Goal: Transaction & Acquisition: Purchase product/service

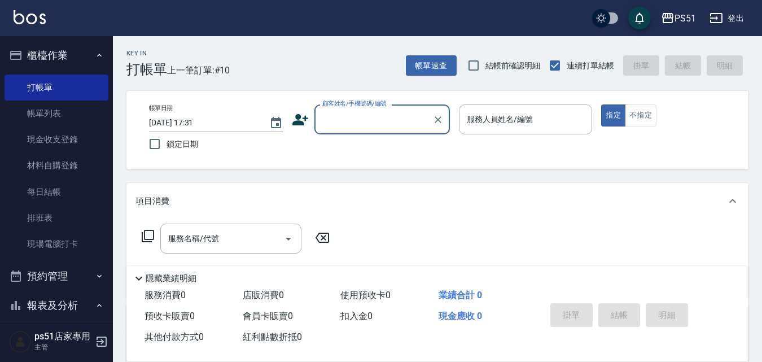
click at [377, 110] on input "顧客姓名/手機號碼/編號" at bounding box center [374, 120] width 108 height 20
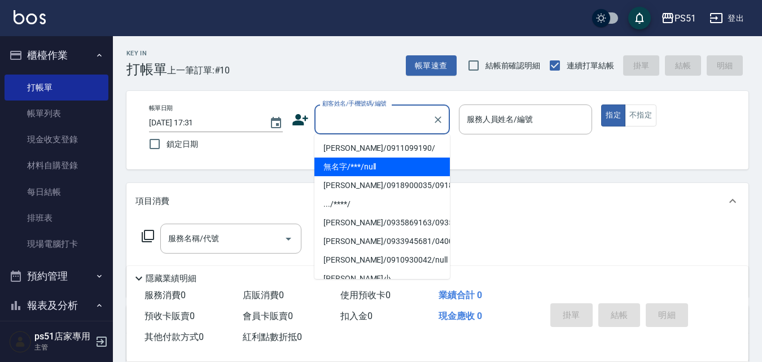
click at [383, 164] on li "無名字/***/null" at bounding box center [381, 167] width 135 height 19
type input "無名字/***/null"
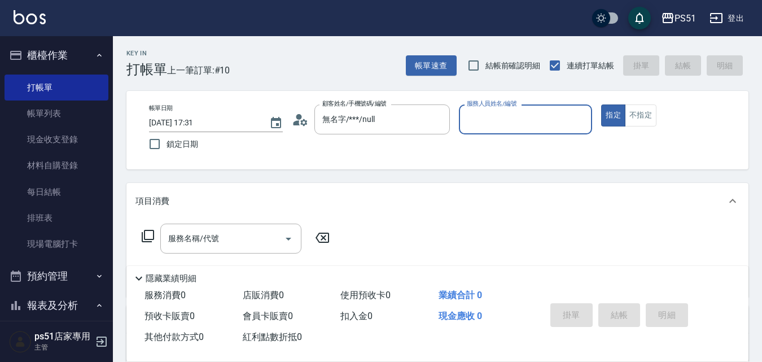
click at [506, 121] on input "服務人員姓名/編號" at bounding box center [526, 120] width 124 height 20
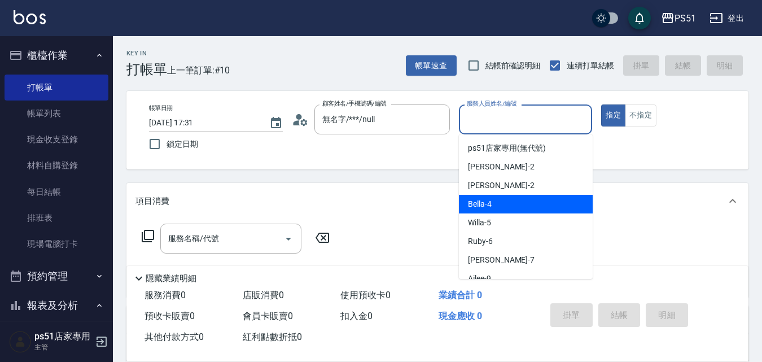
click at [486, 198] on div "Bella -4" at bounding box center [526, 204] width 134 height 19
type input "Bella-4"
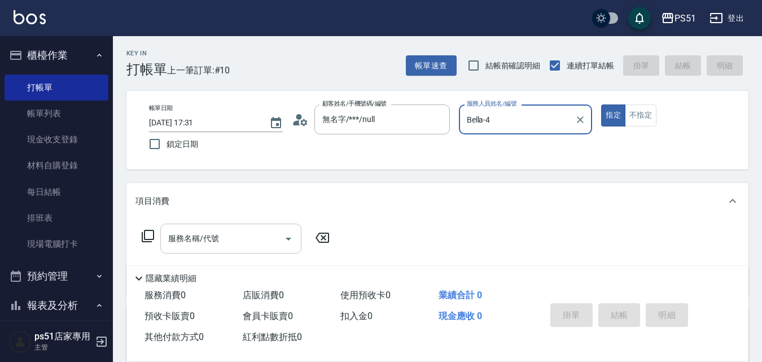
click at [261, 239] on input "服務名稱/代號" at bounding box center [222, 239] width 114 height 20
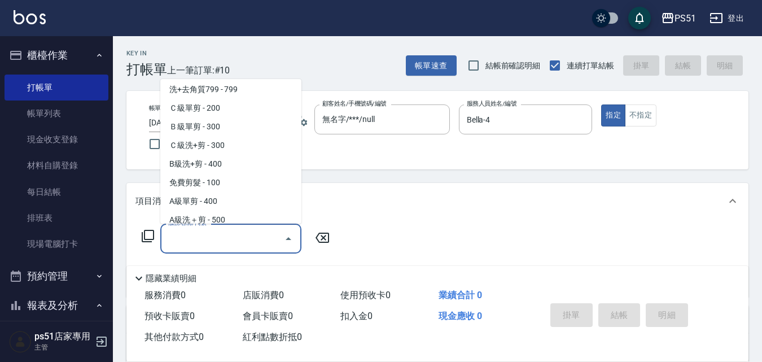
scroll to position [395, 0]
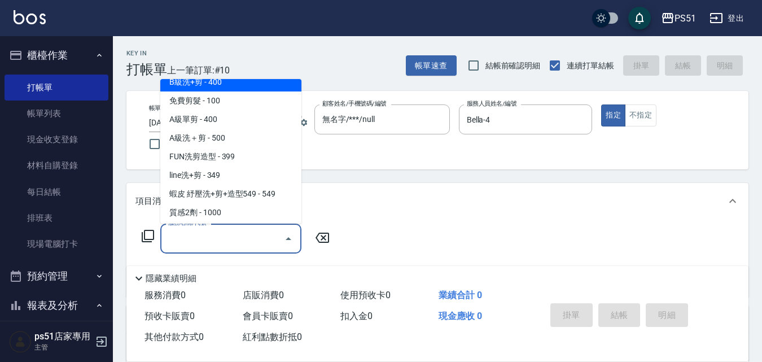
click at [235, 86] on span "B級洗+剪 - 400" at bounding box center [230, 82] width 141 height 19
type input "B級洗+剪(204)"
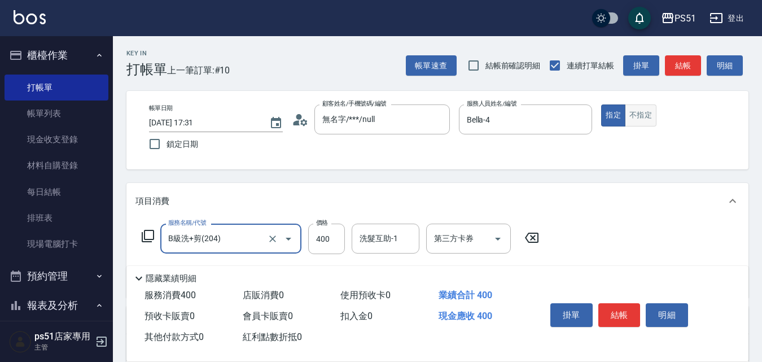
click at [643, 112] on button "不指定" at bounding box center [641, 115] width 32 height 22
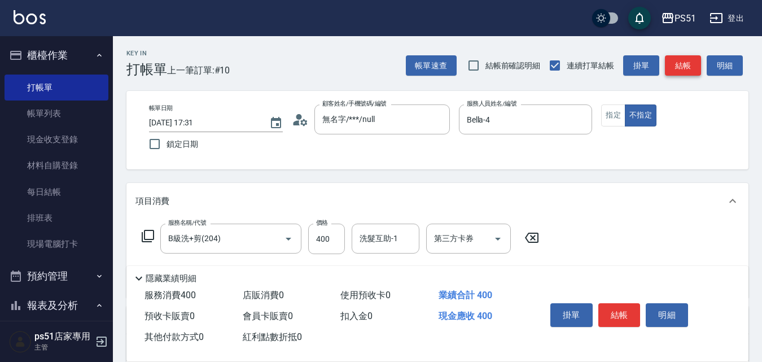
click at [686, 71] on button "結帳" at bounding box center [683, 65] width 36 height 21
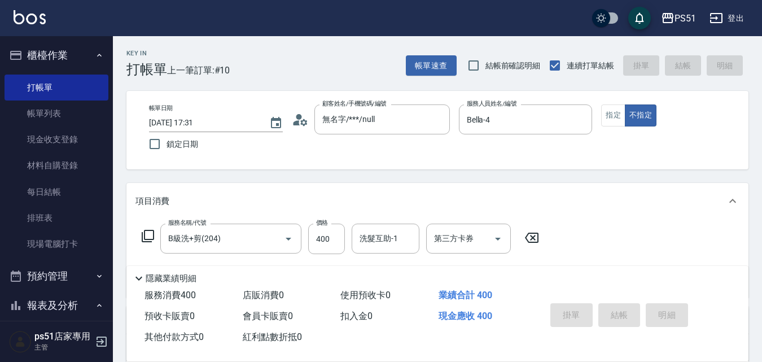
type input "[DATE] 18:09"
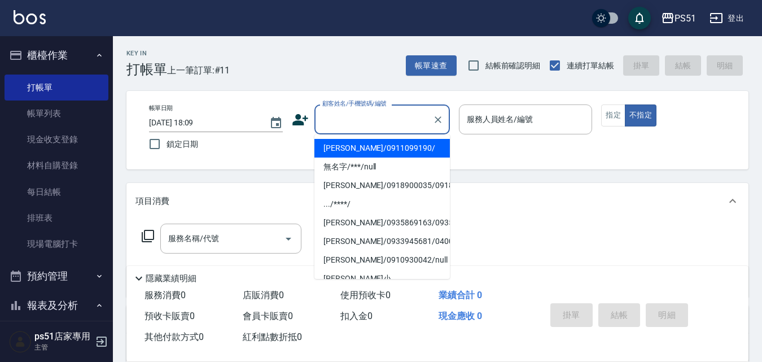
click at [377, 125] on input "顧客姓名/手機號碼/編號" at bounding box center [374, 120] width 108 height 20
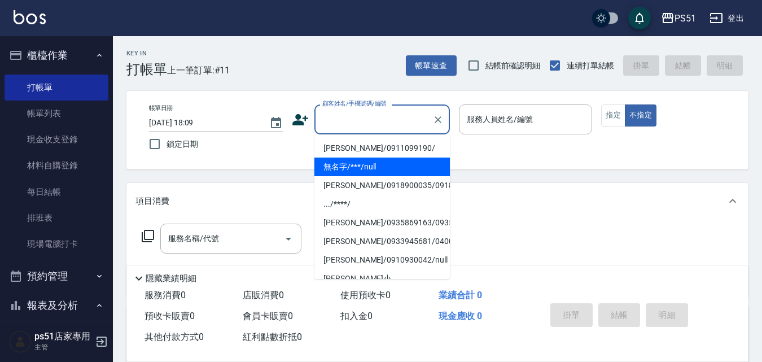
click at [399, 161] on li "無名字/***/null" at bounding box center [381, 167] width 135 height 19
type input "無名字/***/null"
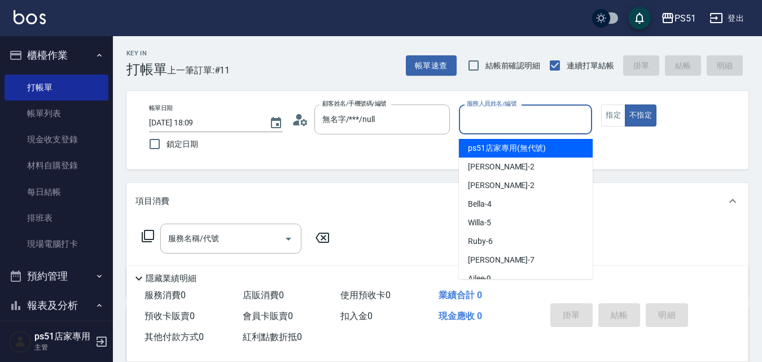
click at [493, 123] on input "服務人員姓名/編號" at bounding box center [526, 120] width 124 height 20
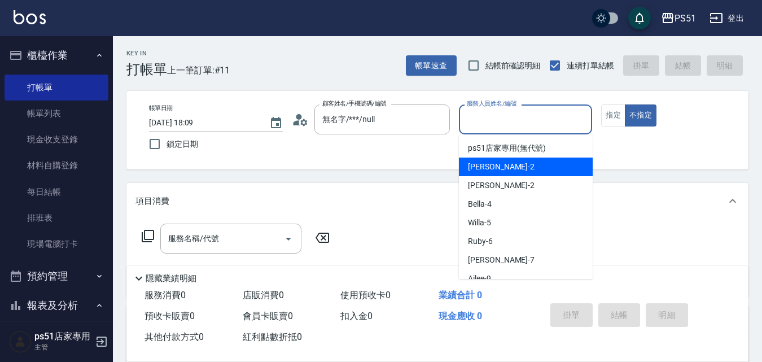
click at [502, 173] on div "[PERSON_NAME] -2" at bounding box center [526, 167] width 134 height 19
type input "[PERSON_NAME]-2"
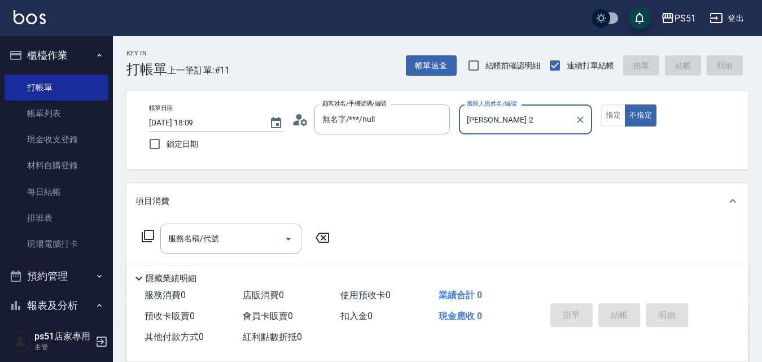
click at [146, 241] on icon at bounding box center [148, 236] width 14 height 14
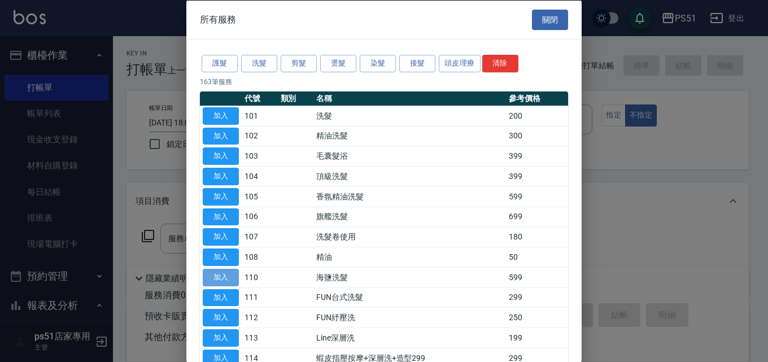
click at [233, 279] on button "加入" at bounding box center [221, 277] width 36 height 18
type input "海鹽洗髮(110)"
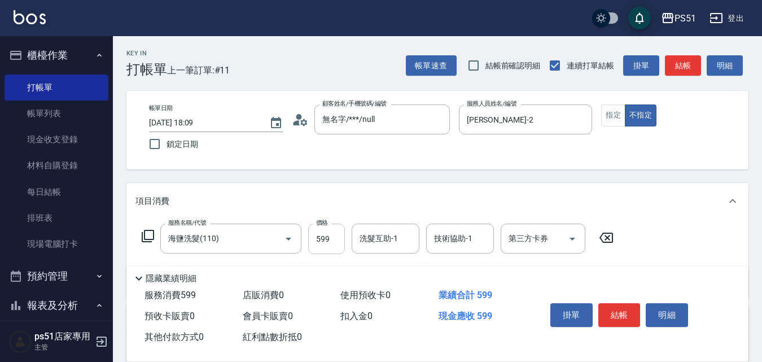
click at [329, 238] on input "599" at bounding box center [326, 239] width 37 height 30
click at [515, 165] on div "帳單日期 [DATE] 18:09 鎖定日期 顧客姓名/手機號碼/編號 無名字/***/null 顧客姓名/手機號碼/編號 服務人員姓名/編號 [PERSON…" at bounding box center [437, 130] width 622 height 78
click at [664, 67] on div "帳單速查 結帳前確認明細 連續打單結帳 掛單 結帳 明細" at bounding box center [577, 66] width 343 height 24
click at [672, 64] on button "結帳" at bounding box center [683, 65] width 36 height 21
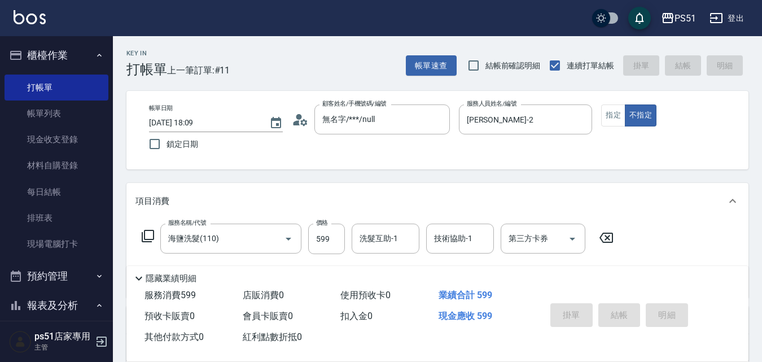
type input "[DATE] 18:16"
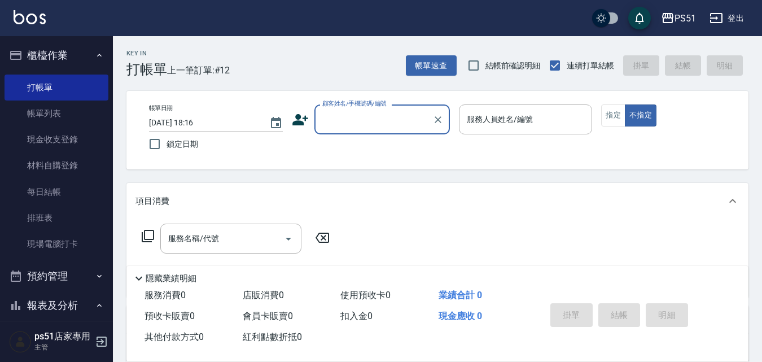
click at [336, 119] on input "顧客姓名/手機號碼/編號" at bounding box center [374, 120] width 108 height 20
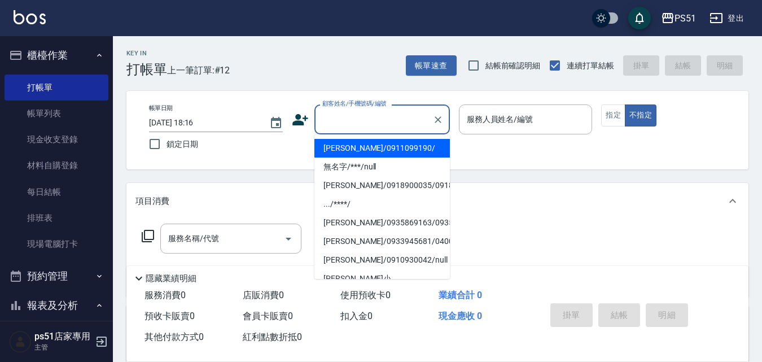
click at [355, 140] on li "[PERSON_NAME]/0911099190/" at bounding box center [381, 148] width 135 height 19
type input "[PERSON_NAME]/0911099190/"
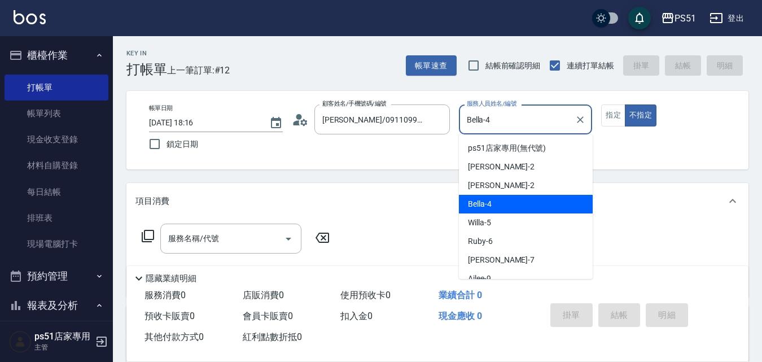
click at [527, 123] on input "Bella-4" at bounding box center [517, 120] width 107 height 20
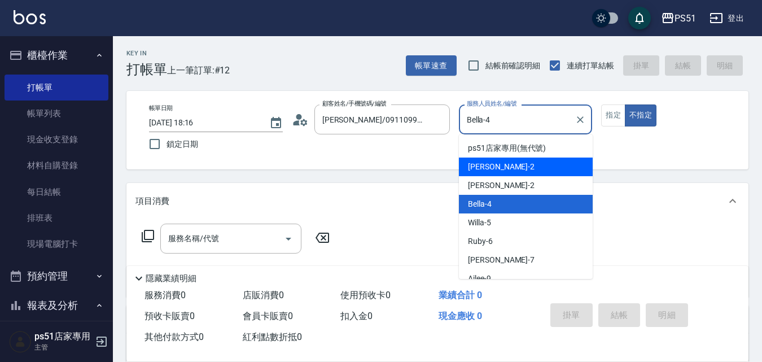
click at [536, 160] on div "[PERSON_NAME] -2" at bounding box center [526, 167] width 134 height 19
type input "[PERSON_NAME]-2"
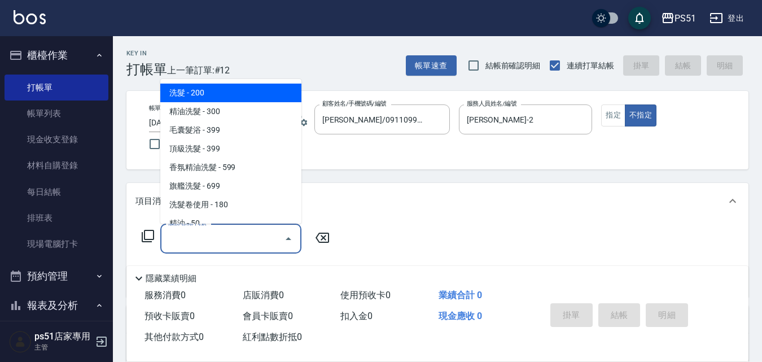
click at [228, 232] on input "服務名稱/代號" at bounding box center [222, 239] width 114 height 20
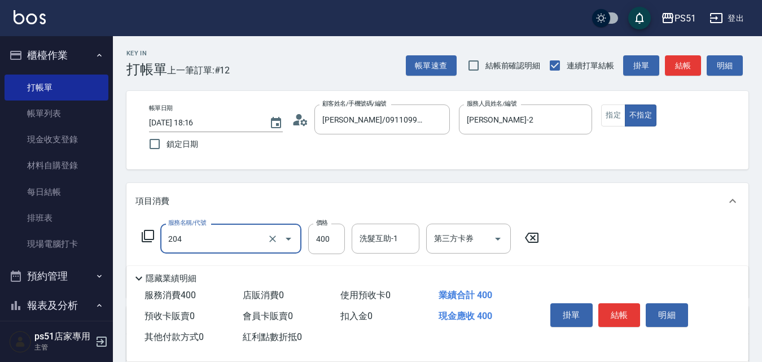
type input "B級洗+剪(204)"
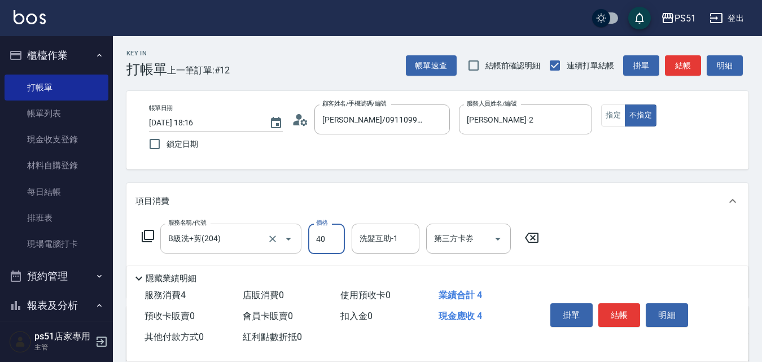
type input "400"
click at [677, 62] on button "結帳" at bounding box center [683, 65] width 36 height 21
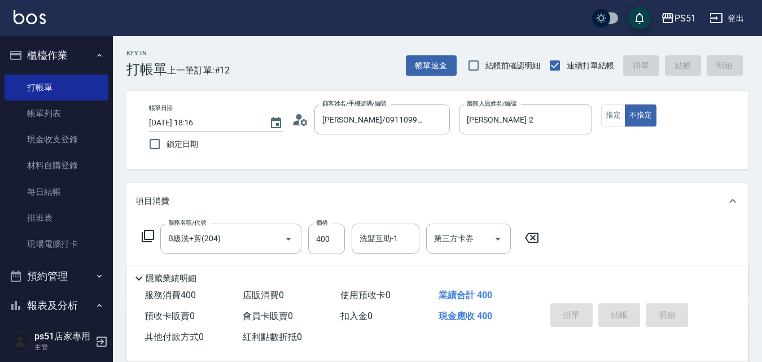
type input "[DATE] 18:43"
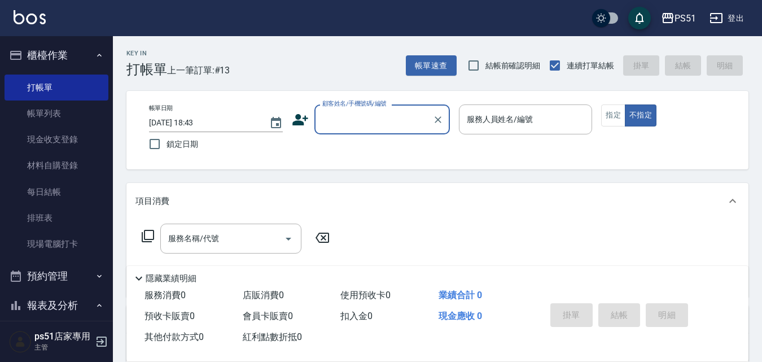
click at [355, 116] on input "顧客姓名/手機號碼/編號" at bounding box center [374, 120] width 108 height 20
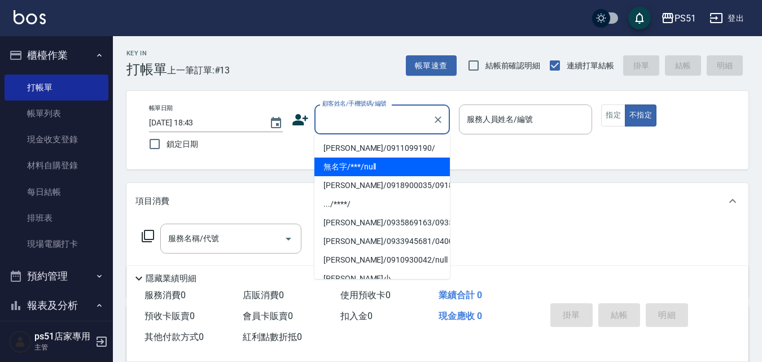
drag, startPoint x: 407, startPoint y: 173, endPoint x: 537, endPoint y: 126, distance: 138.6
click at [412, 171] on li "無名字/***/null" at bounding box center [381, 167] width 135 height 19
type input "無名字/***/null"
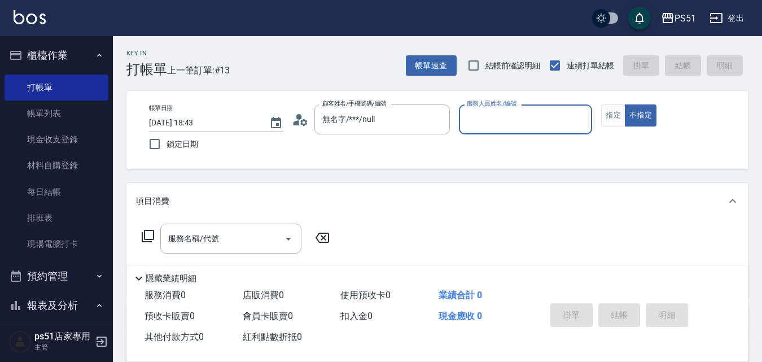
click at [537, 122] on input "服務人員姓名/編號" at bounding box center [526, 120] width 124 height 20
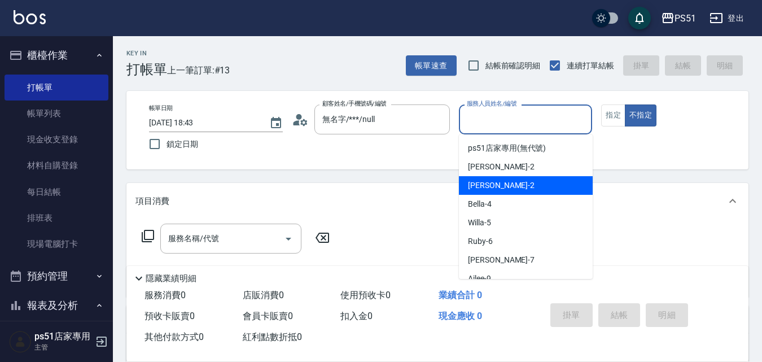
drag, startPoint x: 531, startPoint y: 187, endPoint x: 600, endPoint y: 153, distance: 77.0
click at [537, 188] on div "[PERSON_NAME] -2" at bounding box center [526, 185] width 134 height 19
type input "[PERSON_NAME]-2"
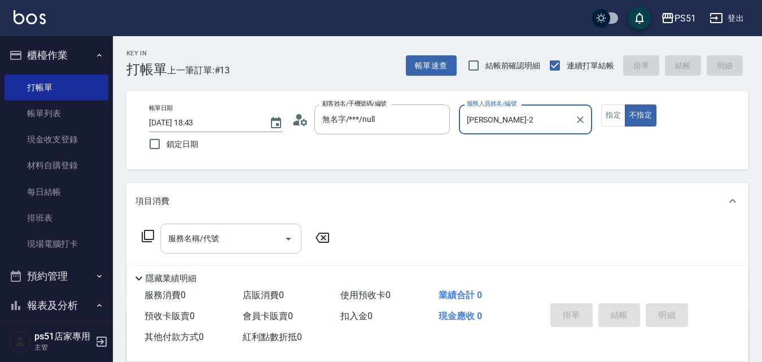
click at [232, 251] on div "服務名稱/代號" at bounding box center [230, 239] width 141 height 30
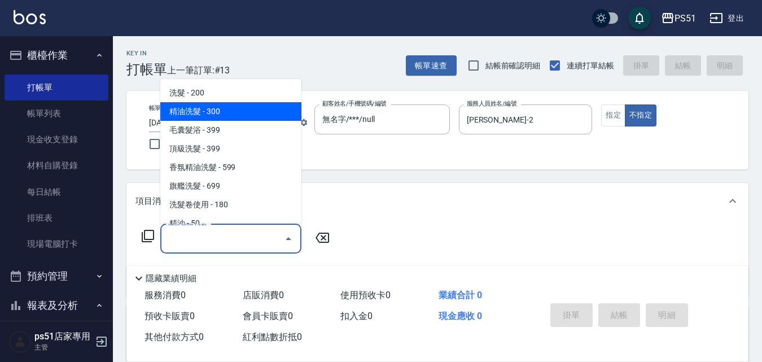
click at [246, 113] on span "精油洗髮 - 300" at bounding box center [230, 111] width 141 height 19
type input "精油洗髮(102)"
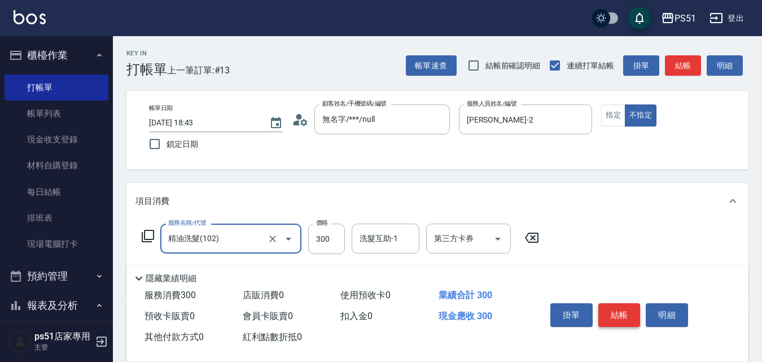
click at [623, 311] on button "結帳" at bounding box center [619, 315] width 42 height 24
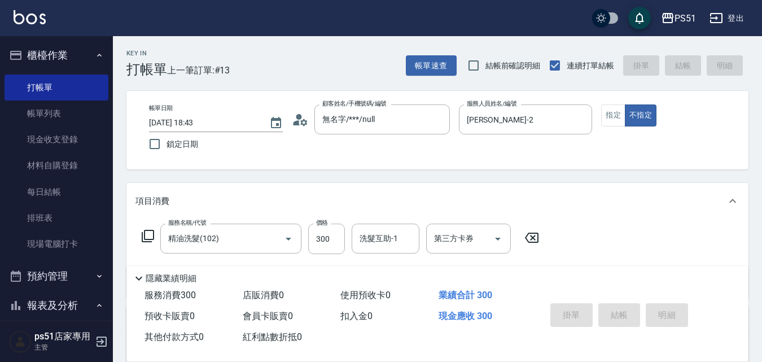
type input "[DATE] 18:59"
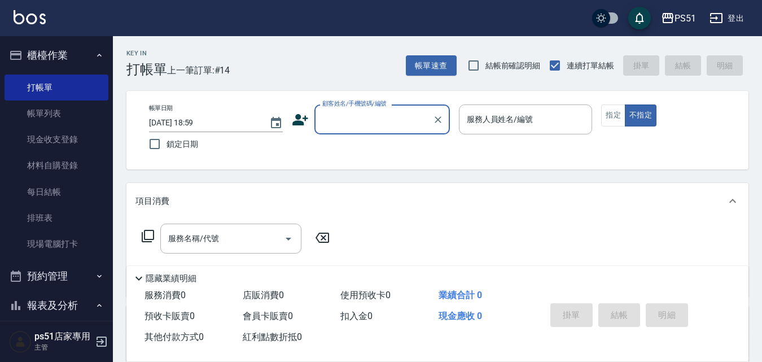
click at [422, 120] on input "顧客姓名/手機號碼/編號" at bounding box center [374, 120] width 108 height 20
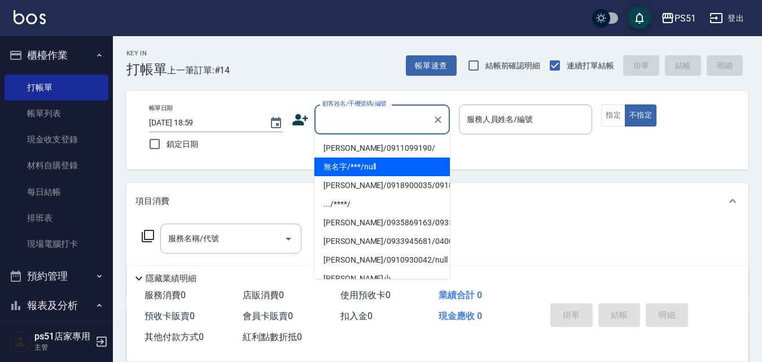
click at [385, 165] on li "無名字/***/null" at bounding box center [381, 167] width 135 height 19
type input "無名字/***/null"
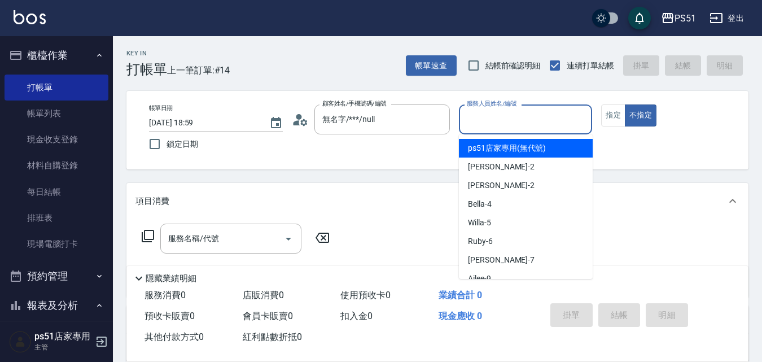
drag, startPoint x: 509, startPoint y: 124, endPoint x: 496, endPoint y: 173, distance: 51.3
click at [508, 123] on input "服務人員姓名/編號" at bounding box center [526, 120] width 124 height 20
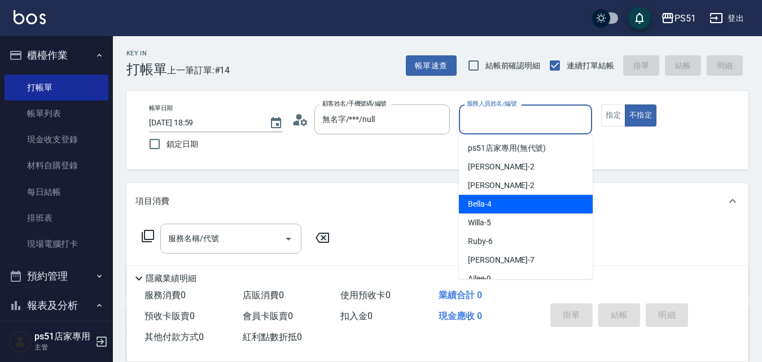
click at [494, 200] on div "Bella -4" at bounding box center [526, 204] width 134 height 19
type input "Bella-4"
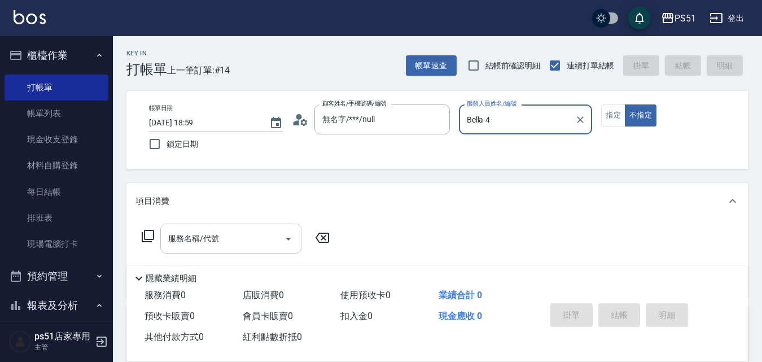
click at [232, 252] on div "服務名稱/代號" at bounding box center [230, 239] width 141 height 30
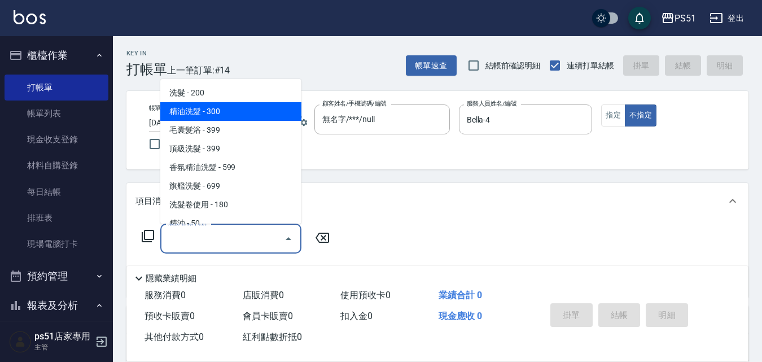
click at [240, 113] on span "精油洗髮 - 300" at bounding box center [230, 111] width 141 height 19
type input "精油洗髮(102)"
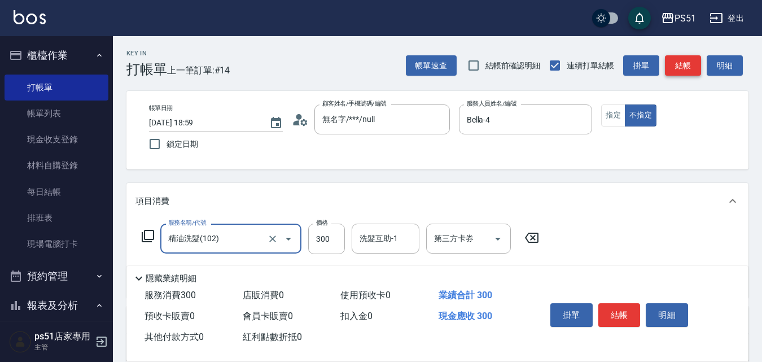
click at [696, 65] on button "結帳" at bounding box center [683, 65] width 36 height 21
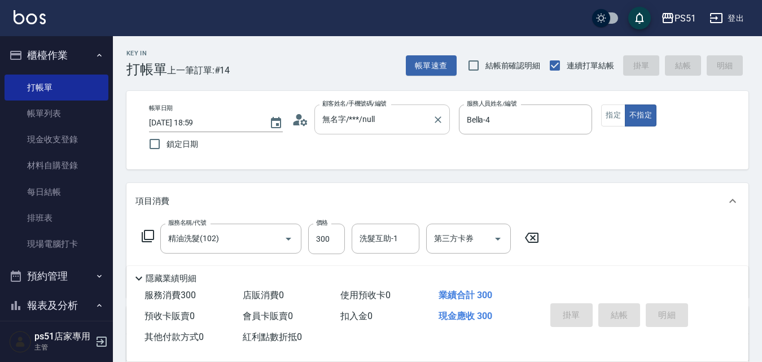
type input "[DATE] 19:13"
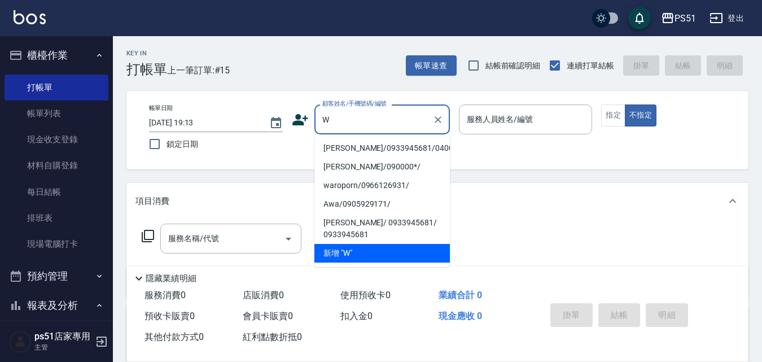
click at [379, 150] on li "[PERSON_NAME]/0933945681/040017" at bounding box center [381, 148] width 135 height 19
type input "[PERSON_NAME]/0933945681/040017"
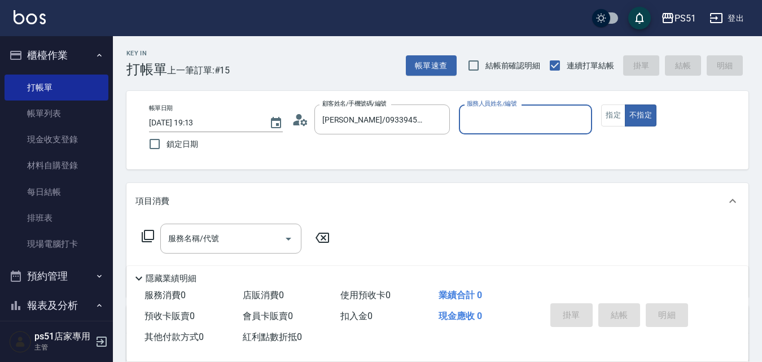
type input "Bella-4"
click at [239, 246] on input "服務名稱/代號" at bounding box center [222, 239] width 114 height 20
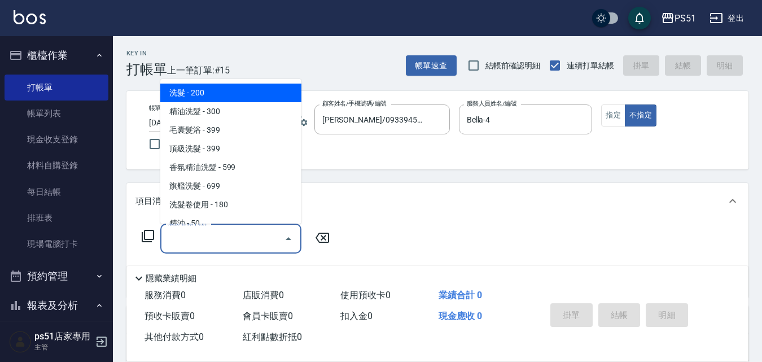
click at [237, 91] on span "洗髮 - 200" at bounding box center [230, 93] width 141 height 19
type input "洗髮(101)"
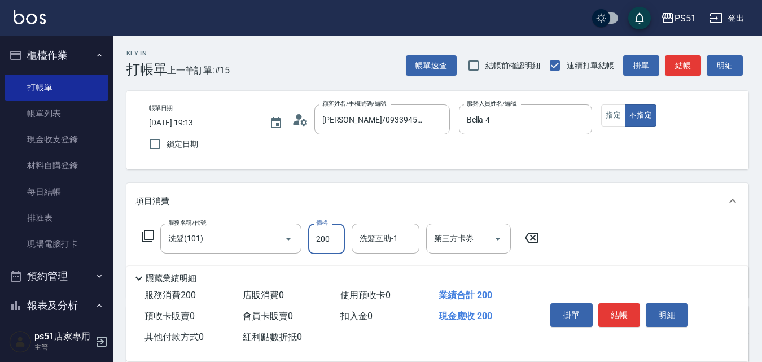
click at [309, 236] on input "200" at bounding box center [326, 239] width 37 height 30
type input "300"
click at [614, 116] on button "指定" at bounding box center [613, 115] width 24 height 22
click at [674, 57] on button "結帳" at bounding box center [683, 65] width 36 height 21
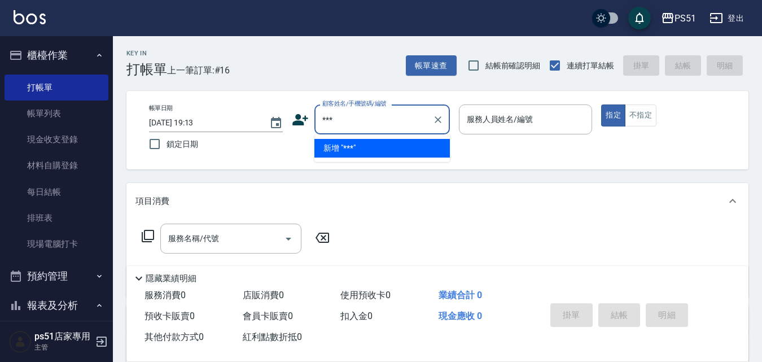
type input "***"
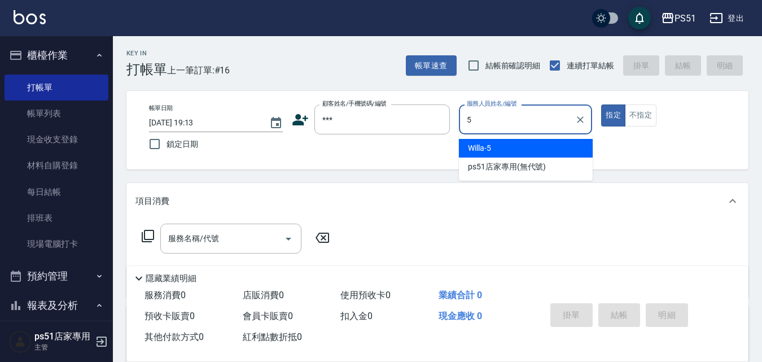
type input "Willa-5"
type button "true"
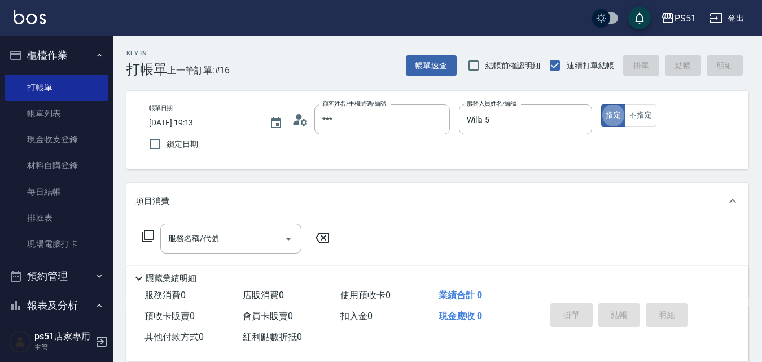
type input "無名字/***/null"
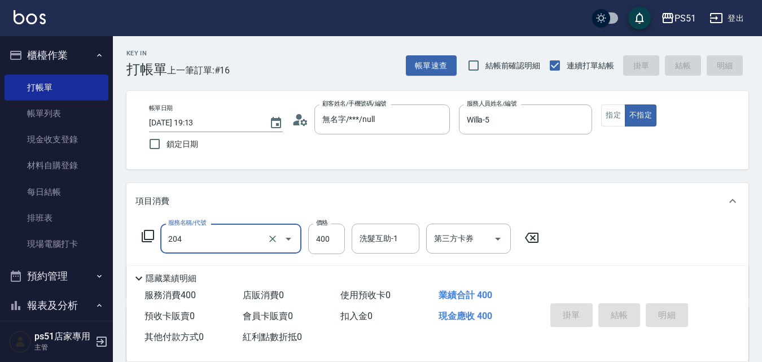
type input "204"
type input "[DATE] 19:20"
